Goal: Task Accomplishment & Management: Understand process/instructions

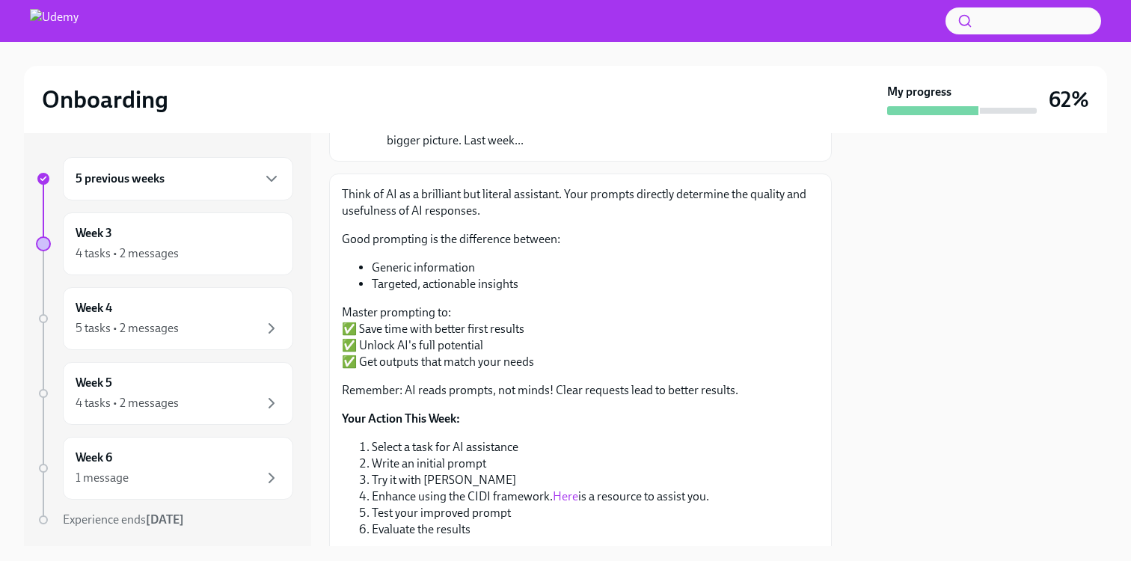
scroll to position [232, 0]
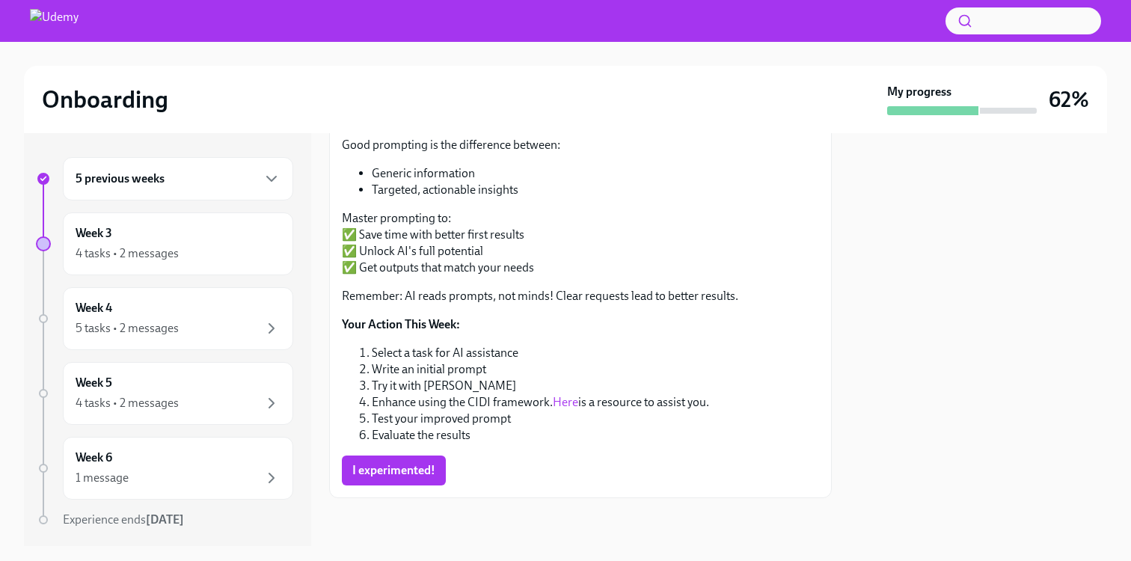
click at [609, 460] on div "I experimented!" at bounding box center [580, 471] width 477 height 30
click at [583, 487] on div "Think of AI as a brilliant but literal assistant. Your prompts directly determi…" at bounding box center [580, 288] width 503 height 419
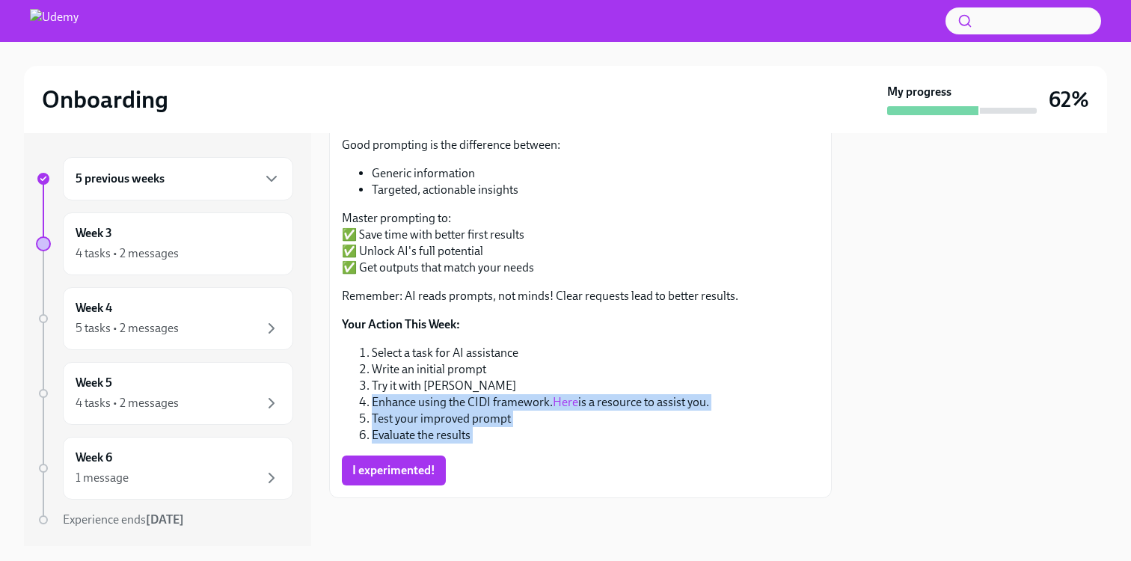
drag, startPoint x: 399, startPoint y: 394, endPoint x: 593, endPoint y: 457, distance: 204.4
click at [593, 457] on div "Think of AI as a brilliant but literal assistant. Your prompts directly determi…" at bounding box center [580, 288] width 477 height 393
click at [595, 457] on div "I experimented!" at bounding box center [580, 471] width 477 height 30
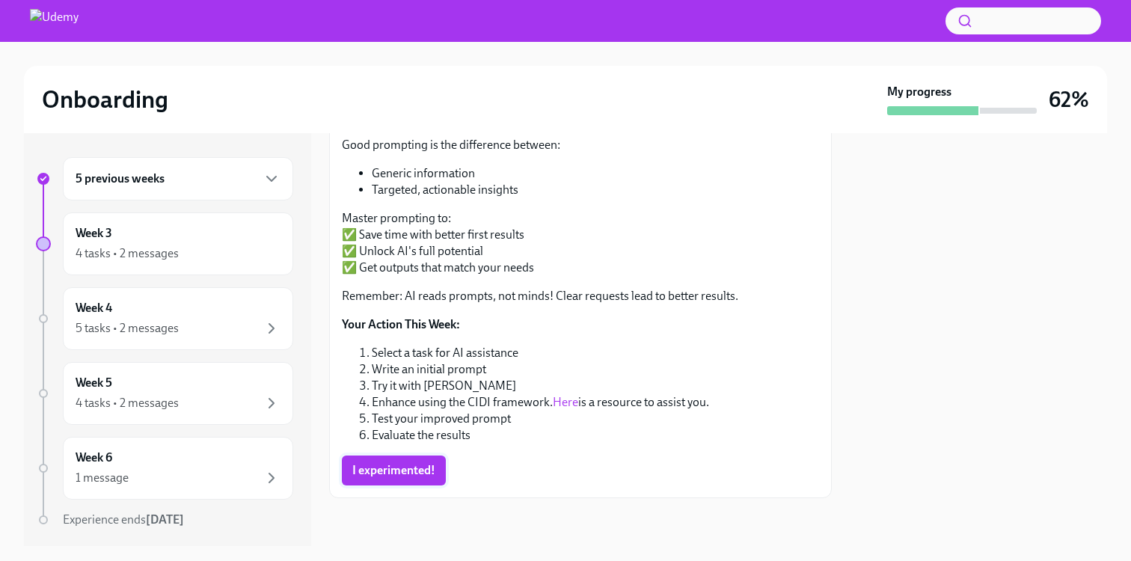
click at [396, 460] on button "I experimented!" at bounding box center [394, 471] width 104 height 30
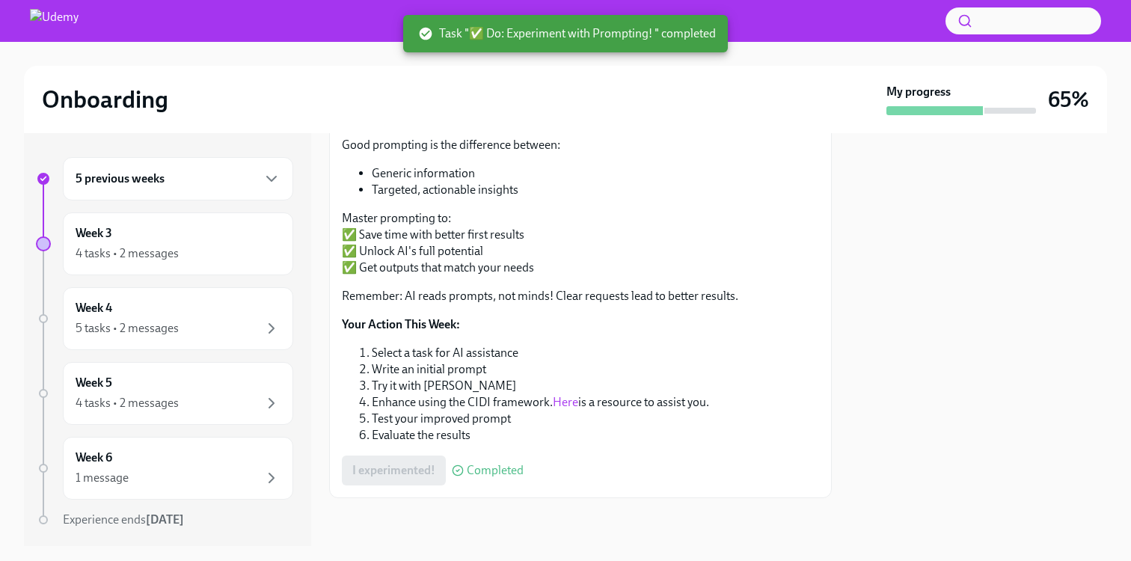
scroll to position [0, 0]
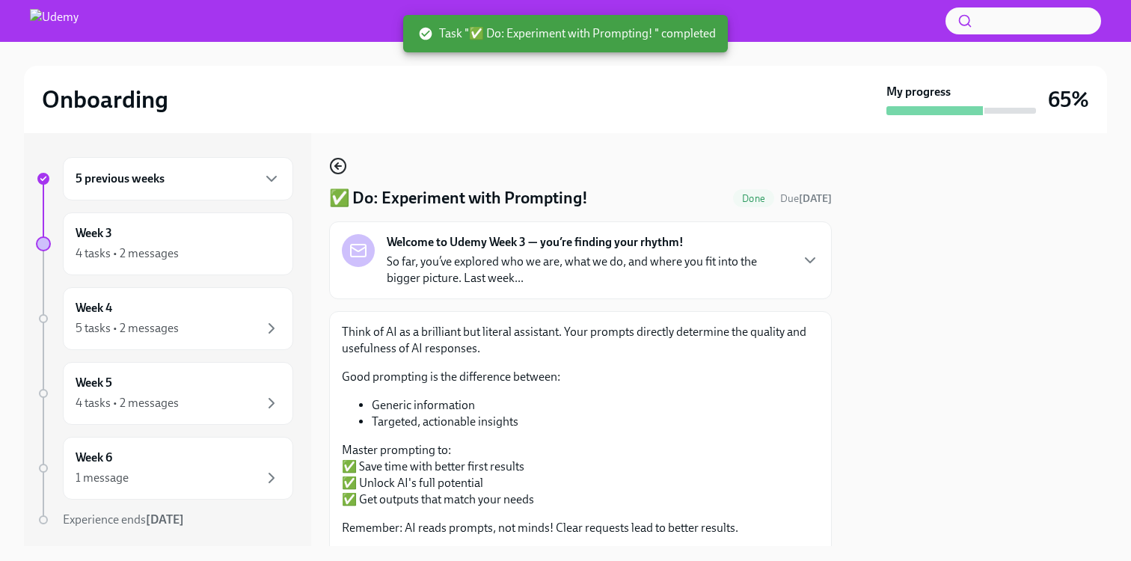
click at [339, 158] on icon "button" at bounding box center [338, 166] width 18 height 18
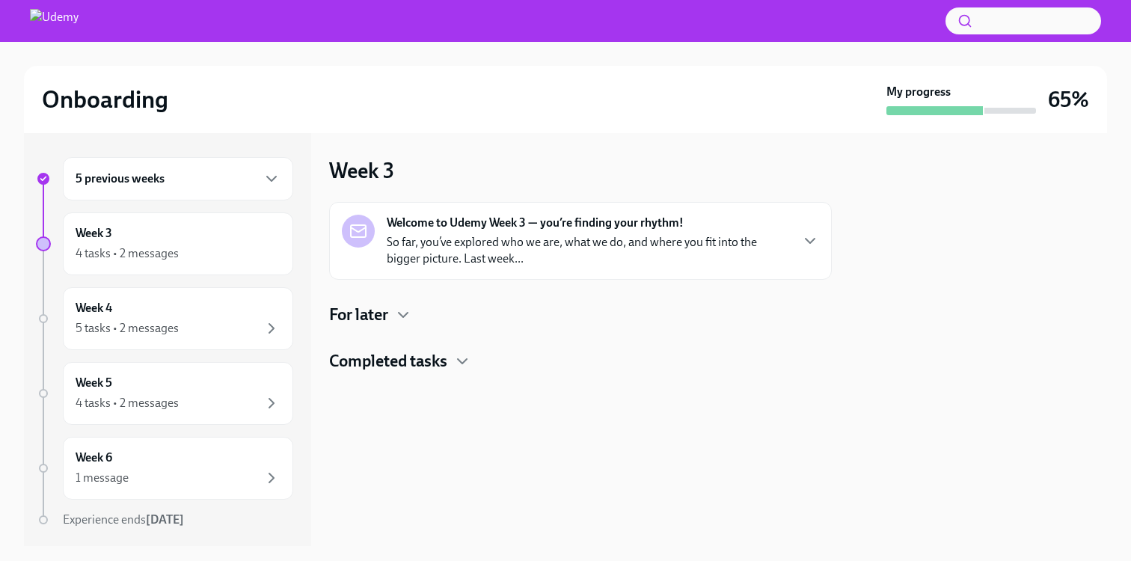
click at [407, 353] on h4 "Completed tasks" at bounding box center [388, 361] width 118 height 22
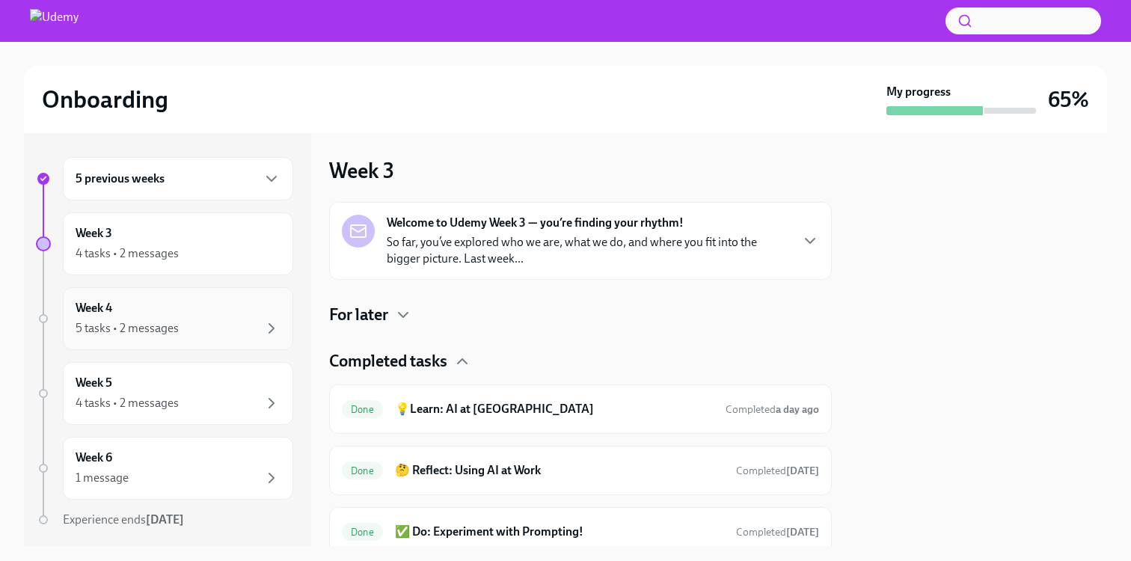
click at [177, 291] on div "Week 4 5 tasks • 2 messages" at bounding box center [178, 318] width 230 height 63
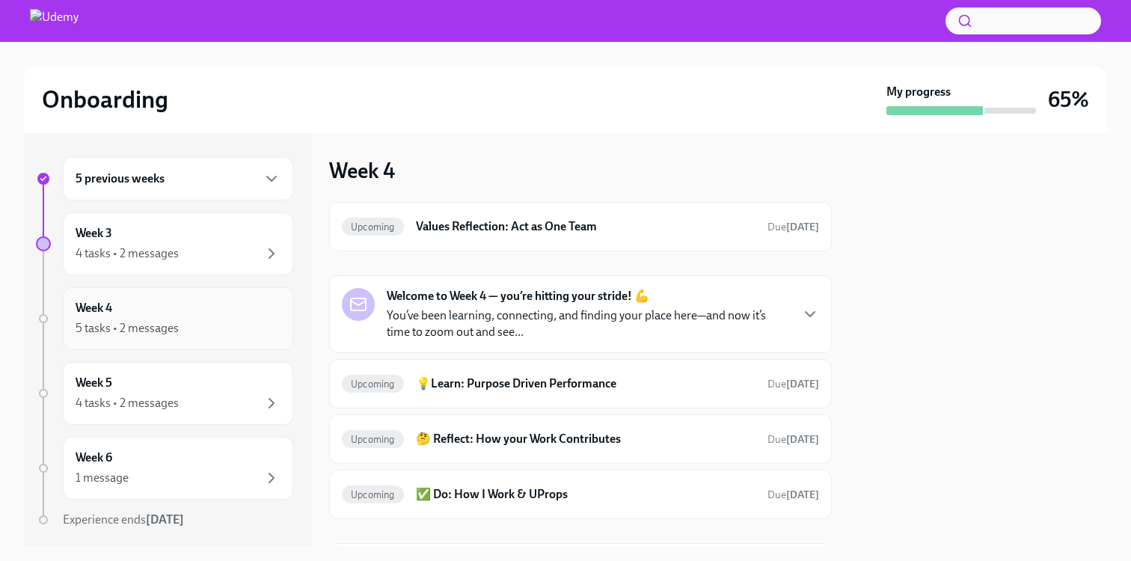
click at [218, 333] on div "5 tasks • 2 messages" at bounding box center [178, 328] width 205 height 18
click at [211, 395] on div "4 tasks • 2 messages" at bounding box center [178, 403] width 205 height 18
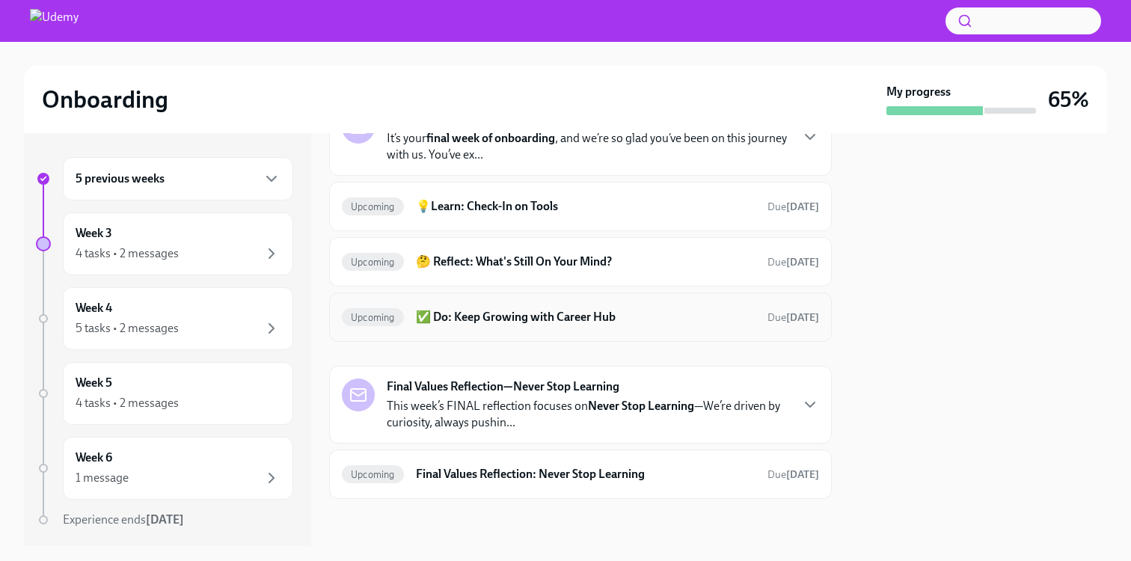
scroll to position [105, 0]
click at [165, 450] on div "Week 6 1 message" at bounding box center [178, 468] width 205 height 37
